Goal: Task Accomplishment & Management: Complete application form

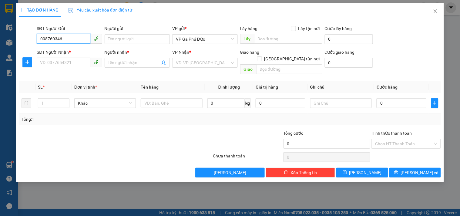
type input "0987603468"
click at [77, 53] on div "0987603468 - LÝ" at bounding box center [69, 51] width 58 height 7
type input "LÝ"
type input "0987603468"
click at [81, 67] on input "SĐT Người Nhận *" at bounding box center [63, 63] width 53 height 10
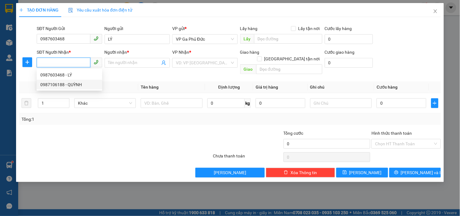
click at [77, 83] on div "0987106188 - QUỲNH" at bounding box center [69, 84] width 58 height 7
type input "0987106188"
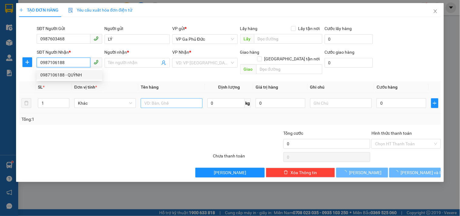
type input "QUỲNH"
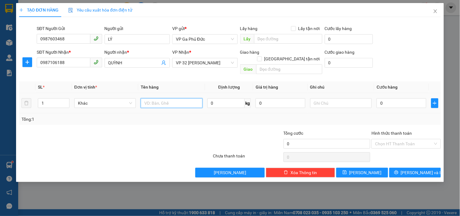
click at [171, 98] on input "text" at bounding box center [172, 103] width 62 height 10
type input "mẫu"
click at [409, 98] on input "0" at bounding box center [402, 103] width 50 height 10
type input "3"
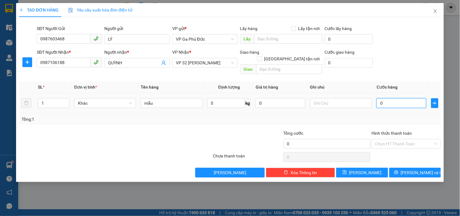
type input "3"
type input "30"
type input "30.000"
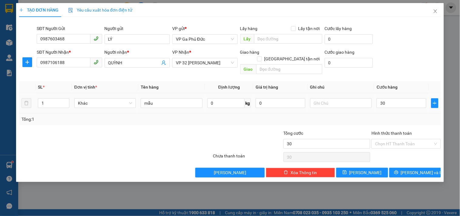
type input "30.000"
click at [388, 116] on div "Tổng: 1" at bounding box center [230, 119] width 417 height 7
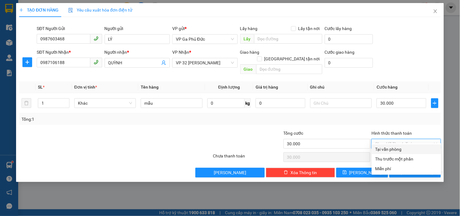
click at [409, 139] on input "Hình thức thanh toán" at bounding box center [404, 143] width 58 height 9
click at [409, 116] on div "Tổng: 1" at bounding box center [230, 120] width 422 height 12
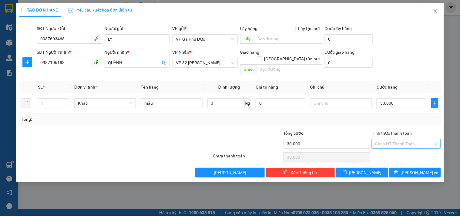
click at [391, 139] on input "Hình thức thanh toán" at bounding box center [404, 143] width 58 height 9
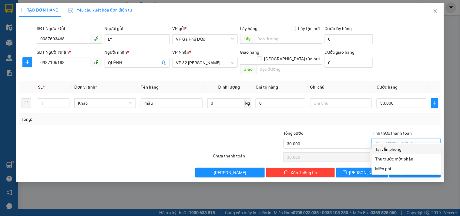
click at [398, 131] on label "Hình thức thanh toán" at bounding box center [392, 133] width 40 height 5
click at [398, 139] on input "Hình thức thanh toán" at bounding box center [404, 143] width 58 height 9
click at [409, 120] on div "Transit Pickup Surcharge Ids Transit Deliver Surcharge Ids Transit Deliver Surc…" at bounding box center [230, 100] width 422 height 156
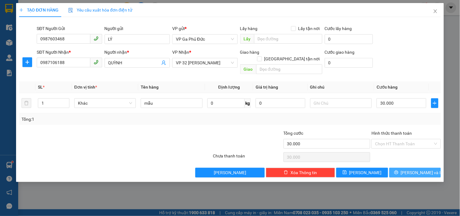
click at [424, 169] on span "[PERSON_NAME] và In" at bounding box center [422, 172] width 42 height 7
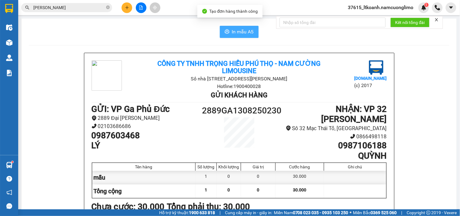
click at [248, 30] on span "In mẫu A5" at bounding box center [243, 32] width 22 height 8
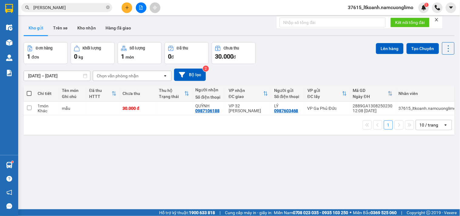
click at [283, 50] on div "Đơn hàng 1 đơn Khối lượng 0 kg Số lượng 1 món Đã thu 0 đ Chưa thu 30.000 đ Lên …" at bounding box center [239, 53] width 431 height 22
click at [417, 108] on icon at bounding box center [419, 108] width 4 height 4
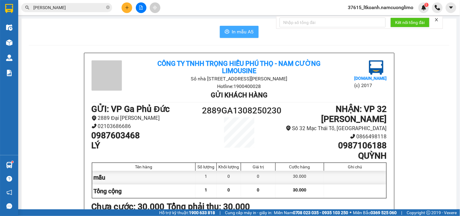
click at [247, 32] on span "In mẫu A5" at bounding box center [243, 32] width 22 height 8
